Goal: Check status: Check status

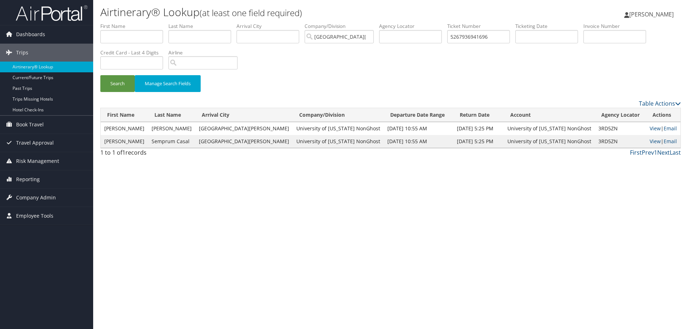
click at [242, 263] on div "Airtinerary® Lookup (at least one field required) [PERSON_NAME] [PERSON_NAME] M…" at bounding box center [390, 164] width 595 height 329
click at [469, 38] on input "5267936941696" at bounding box center [478, 36] width 63 height 13
click at [470, 38] on input "5267936941696" at bounding box center [478, 36] width 63 height 13
click at [426, 34] on input "text" at bounding box center [410, 36] width 63 height 13
paste input "DLJHHM"
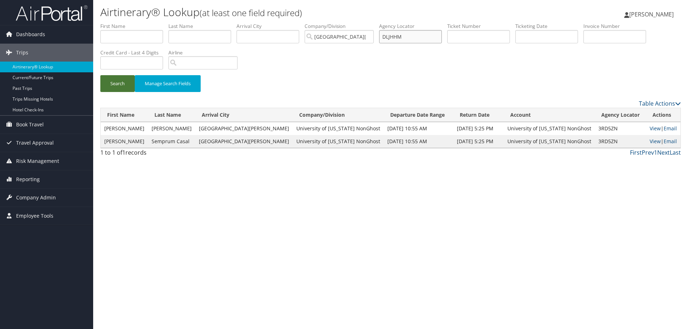
type input "DLJHHM"
click at [118, 84] on button "Search" at bounding box center [117, 83] width 34 height 17
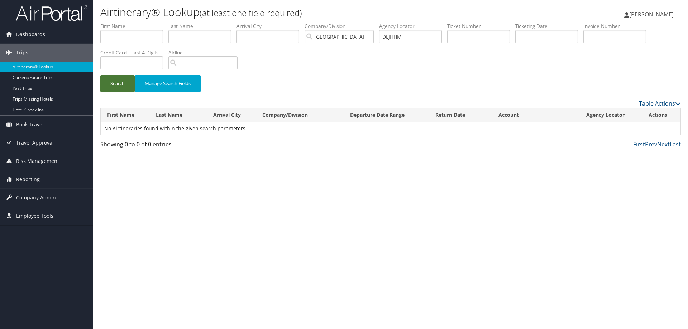
click at [115, 85] on button "Search" at bounding box center [117, 83] width 34 height 17
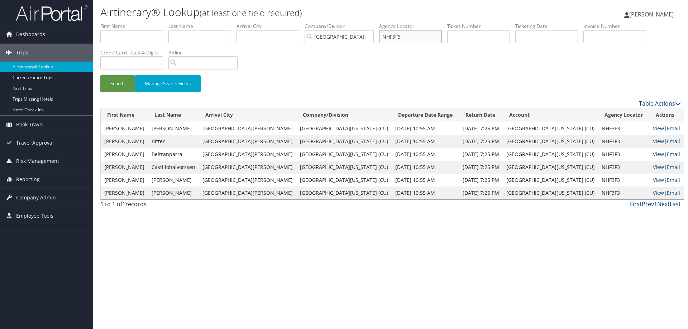
click at [403, 38] on input "NHF3F3" at bounding box center [410, 36] width 63 height 13
paste input "DLJHHM"
type input "DLJHHM"
click at [118, 84] on button "Search" at bounding box center [117, 83] width 34 height 17
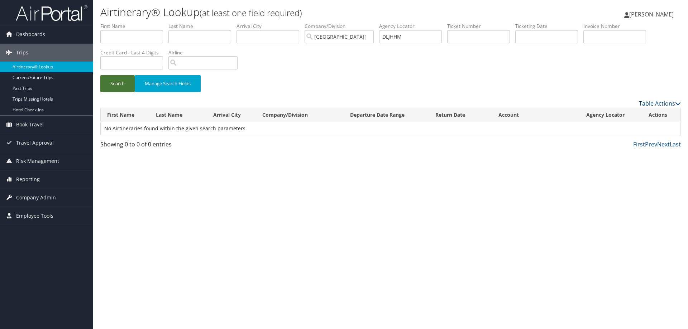
click at [122, 85] on button "Search" at bounding box center [117, 83] width 34 height 17
click at [123, 85] on button "Search" at bounding box center [117, 83] width 34 height 17
